Goal: Information Seeking & Learning: Learn about a topic

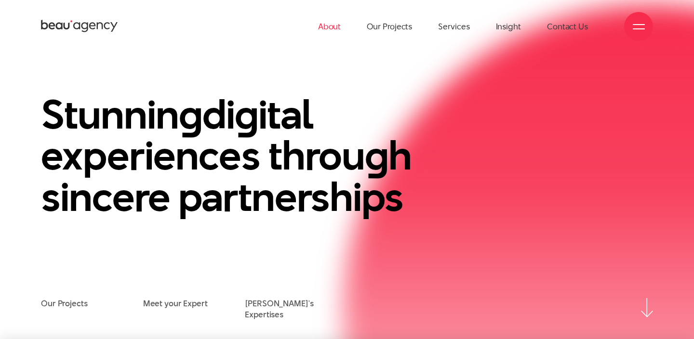
click at [341, 26] on link "About" at bounding box center [329, 26] width 23 height 53
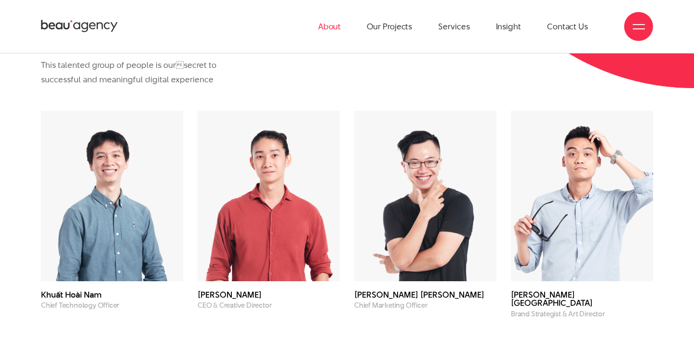
scroll to position [2444, 0]
click at [234, 249] on img at bounding box center [269, 196] width 142 height 171
click at [221, 298] on h3 "Phạm Hoàng Hà" at bounding box center [269, 296] width 142 height 8
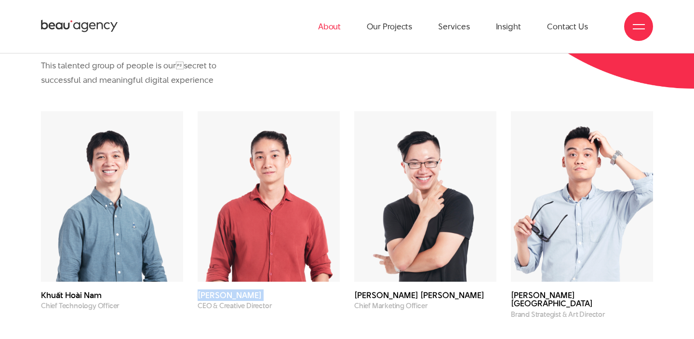
copy div "Phạm Hoàng Hà"
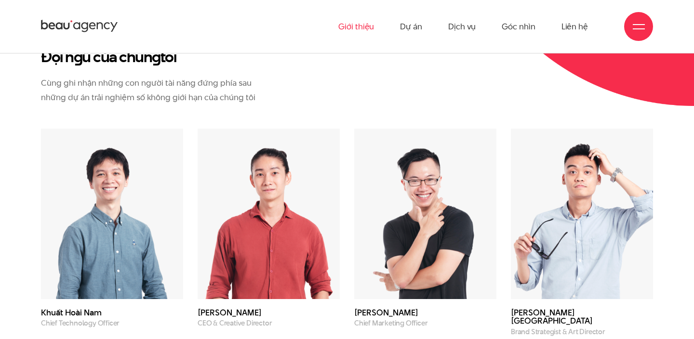
scroll to position [2543, 0]
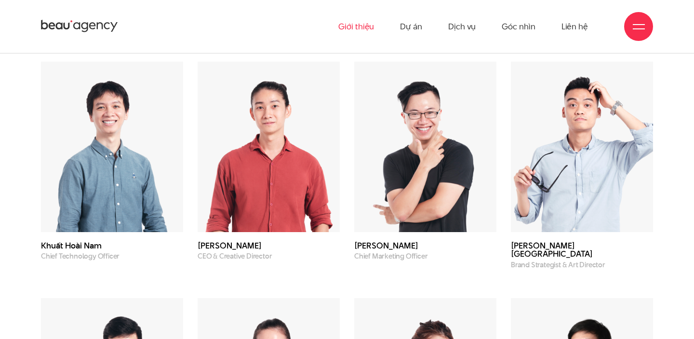
scroll to position [2515, 0]
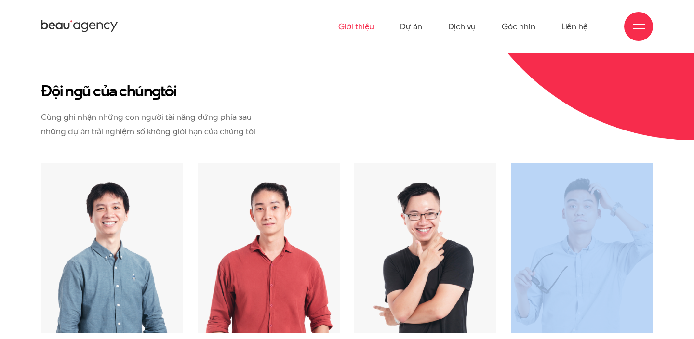
copy div "Chief Marketing Officer"
